Goal: Find specific page/section: Find specific page/section

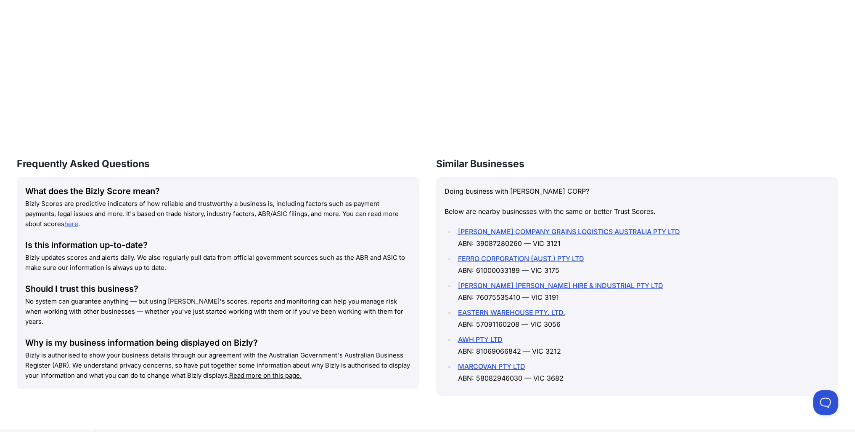
scroll to position [1006, 0]
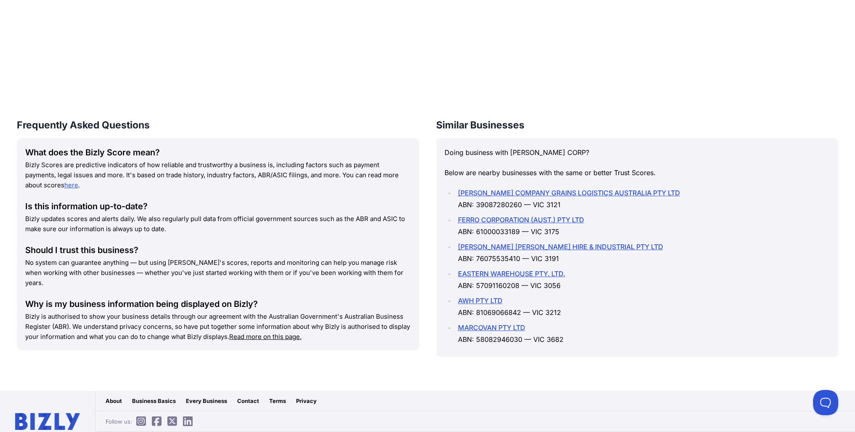
click at [52, 413] on img at bounding box center [47, 421] width 65 height 17
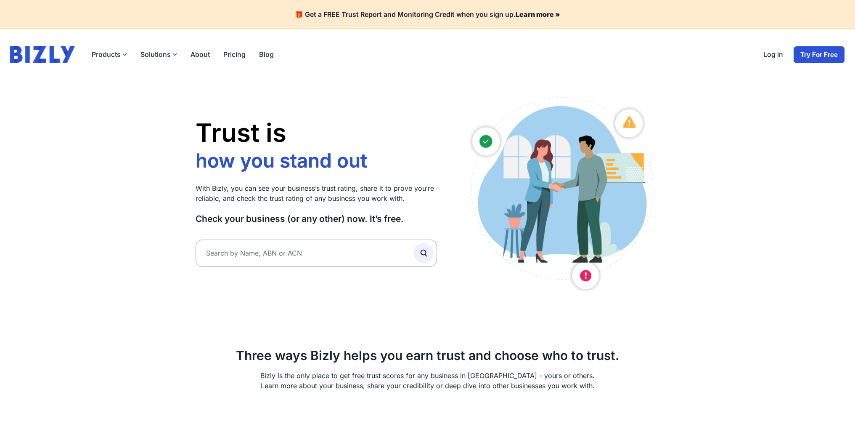
click at [125, 53] on icon at bounding box center [124, 54] width 5 height 5
click at [0, 0] on input "Products" at bounding box center [0, 0] width 0 height 0
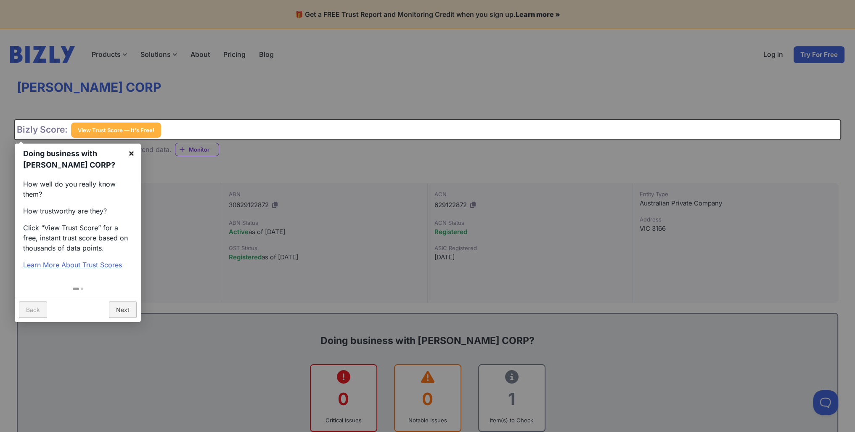
click at [131, 151] on link "×" at bounding box center [131, 152] width 19 height 19
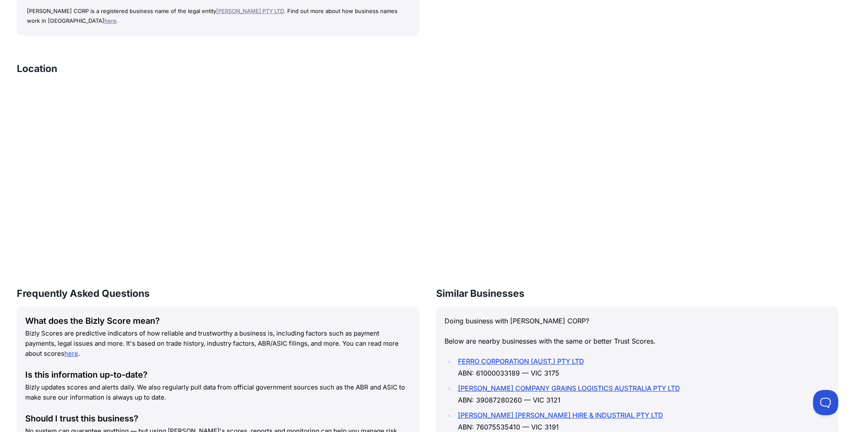
scroll to position [1006, 0]
